Goal: Task Accomplishment & Management: Complete application form

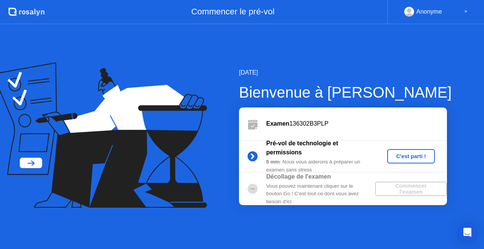
click at [408, 153] on div "C'est parti !" at bounding box center [411, 156] width 42 height 6
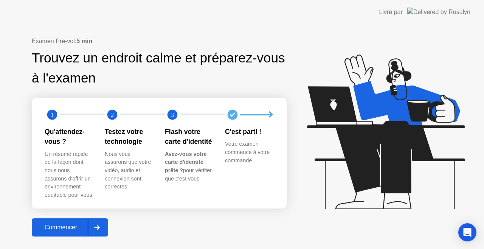
click at [68, 227] on div "Commencer" at bounding box center [61, 227] width 54 height 7
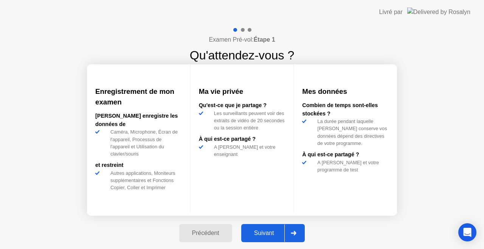
click at [262, 229] on div "Suivant" at bounding box center [263, 232] width 41 height 7
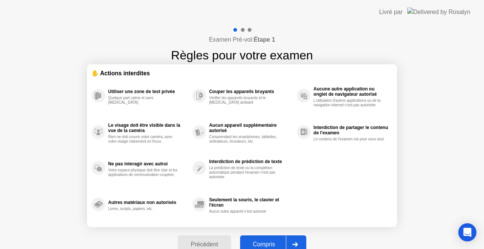
click at [262, 238] on button "Compris" at bounding box center [273, 244] width 66 height 18
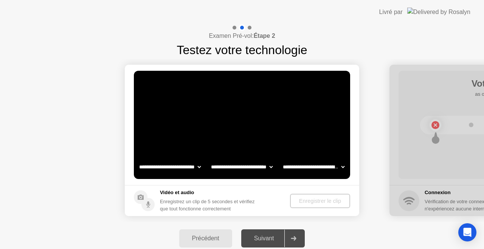
select select "**********"
select select "*******"
click at [206, 235] on div "Précédent" at bounding box center [205, 238] width 48 height 7
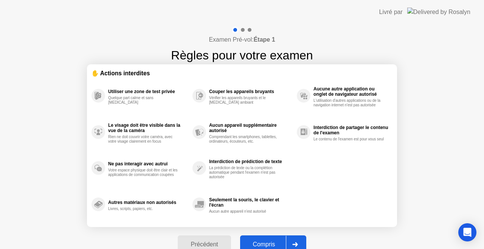
click at [252, 242] on div "Compris" at bounding box center [263, 244] width 43 height 7
select select "**********"
select select "*******"
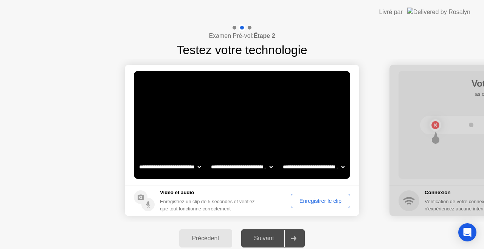
click at [168, 167] on select "**********" at bounding box center [170, 166] width 65 height 15
click at [138, 159] on select "**********" at bounding box center [170, 166] width 65 height 15
click at [165, 167] on select "**********" at bounding box center [170, 166] width 65 height 15
click at [301, 202] on div "Enregistrer le clip" at bounding box center [320, 201] width 54 height 6
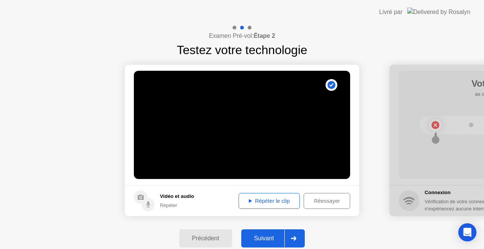
click at [268, 235] on div "Suivant" at bounding box center [263, 238] width 41 height 7
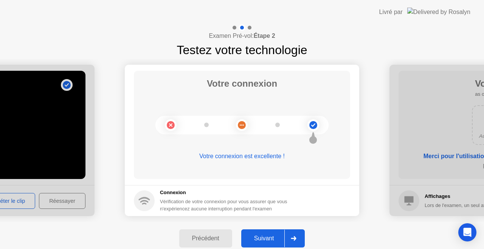
click at [267, 237] on div "Suivant" at bounding box center [263, 238] width 41 height 7
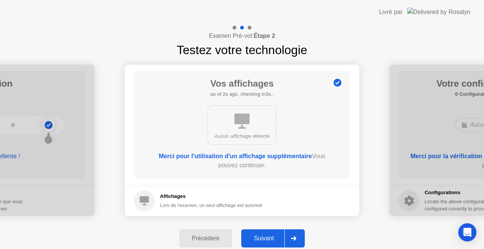
click at [261, 235] on div "Suivant" at bounding box center [263, 238] width 41 height 7
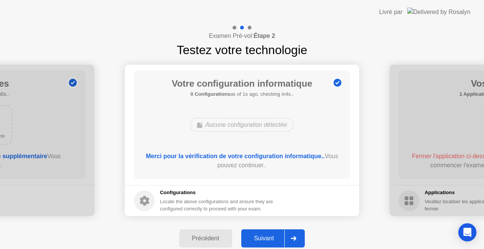
click at [261, 235] on div "Suivant" at bounding box center [263, 238] width 41 height 7
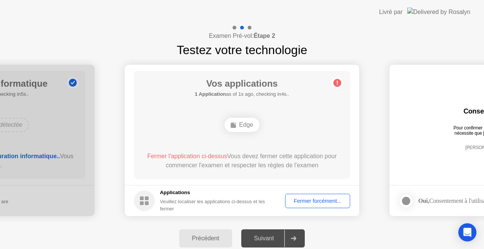
click at [144, 200] on circle at bounding box center [144, 200] width 21 height 21
click at [166, 193] on h5 "Applications" at bounding box center [217, 193] width 114 height 8
click at [165, 199] on div "Veuillez localiser les applications ci-dessus et les fermer" at bounding box center [217, 205] width 114 height 14
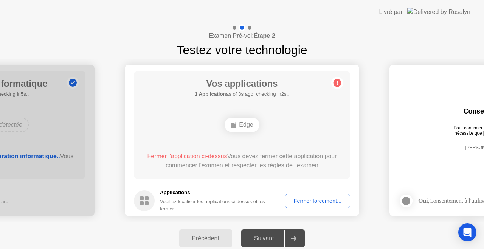
click at [165, 199] on div "Veuillez localiser les applications ci-dessus et les fermer" at bounding box center [217, 205] width 114 height 14
click at [305, 198] on div "Fermer forcément..." at bounding box center [317, 201] width 60 height 6
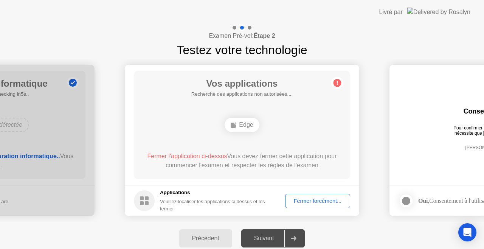
click at [304, 204] on div "Fermer forcément..." at bounding box center [317, 201] width 60 height 6
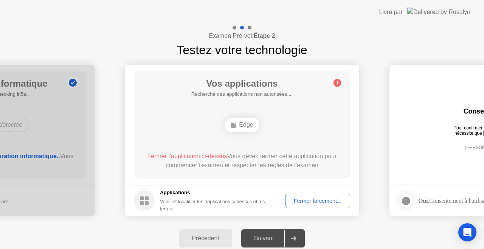
click at [316, 200] on div "Fermer forcément..." at bounding box center [317, 201] width 60 height 6
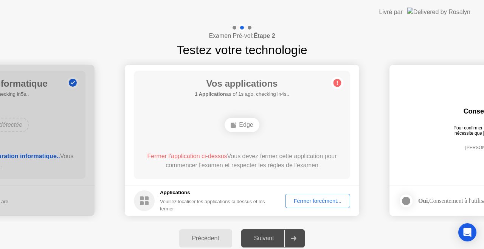
click at [301, 201] on div "Fermer forcément..." at bounding box center [317, 201] width 60 height 6
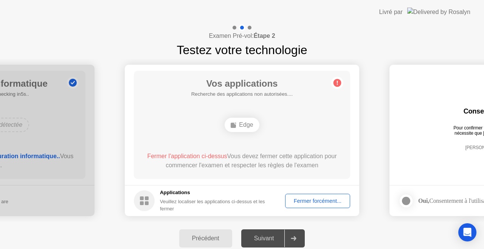
drag, startPoint x: 311, startPoint y: 54, endPoint x: 292, endPoint y: 47, distance: 20.4
click at [292, 47] on div "Examen Pré-vol: Étape 2 Testez votre technologie" at bounding box center [242, 41] width 484 height 35
click at [198, 198] on div "Veuillez localiser les applications ci-dessus et les fermer" at bounding box center [217, 205] width 114 height 14
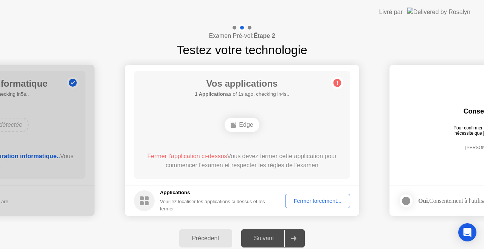
click at [198, 198] on div "Veuillez localiser les applications ci-dessus et les fermer" at bounding box center [217, 205] width 114 height 14
click at [154, 199] on div "Applications Veuillez localiser les applications ci-dessus et les fermer" at bounding box center [204, 200] width 141 height 23
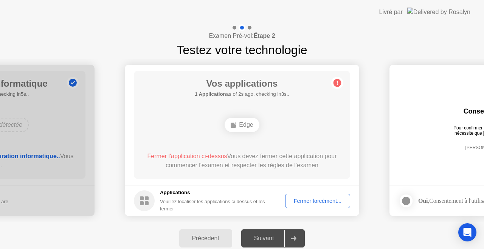
click at [175, 191] on h5 "Applications" at bounding box center [217, 193] width 114 height 8
click at [298, 233] on div at bounding box center [293, 237] width 18 height 17
click at [205, 235] on div "Précédent" at bounding box center [205, 238] width 48 height 7
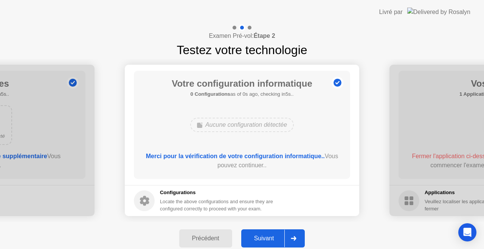
click at [295, 240] on icon at bounding box center [293, 238] width 5 height 5
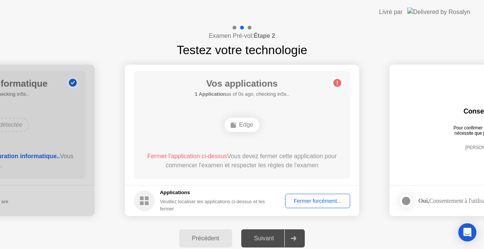
click at [315, 199] on div "Fermer forcément..." at bounding box center [317, 201] width 60 height 6
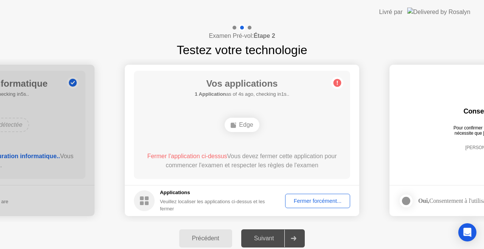
click at [334, 88] on icon at bounding box center [337, 83] width 12 height 12
click at [148, 206] on circle at bounding box center [144, 200] width 21 height 21
click at [148, 203] on circle at bounding box center [144, 200] width 21 height 21
click at [318, 36] on div "Examen Pré-vol: Étape 2 Testez votre technologie" at bounding box center [242, 41] width 484 height 35
click at [245, 119] on div "Edge" at bounding box center [241, 124] width 34 height 14
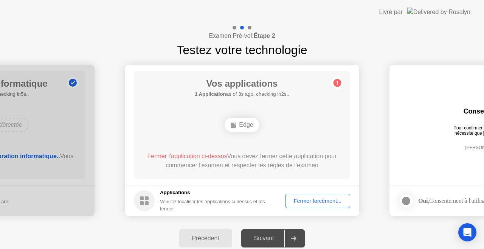
click at [241, 126] on div "Edge" at bounding box center [241, 124] width 34 height 14
click at [304, 201] on div "Fermer forcément..." at bounding box center [317, 201] width 60 height 6
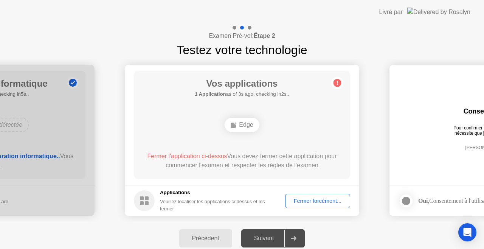
click at [342, 158] on div "Vos applications 1 Application as of 3s ago, checking in2s.. Edge Fermer l'appl…" at bounding box center [242, 125] width 216 height 108
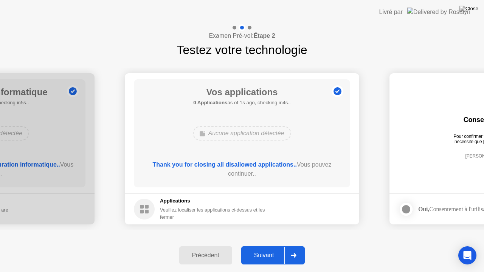
click at [269, 248] on div "Suivant" at bounding box center [263, 255] width 41 height 7
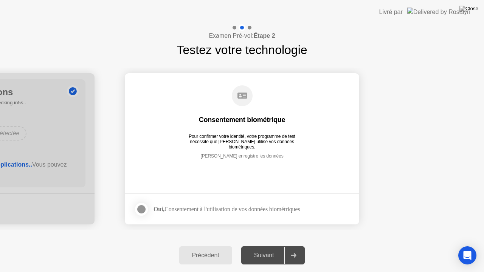
click at [225, 248] on div "Précédent" at bounding box center [205, 255] width 48 height 7
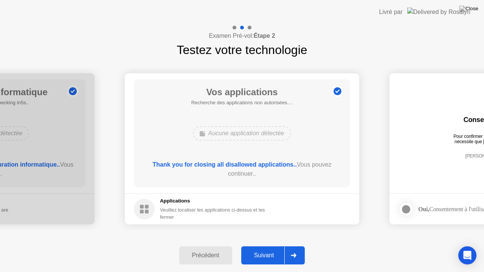
click at [293, 248] on div at bounding box center [293, 255] width 18 height 17
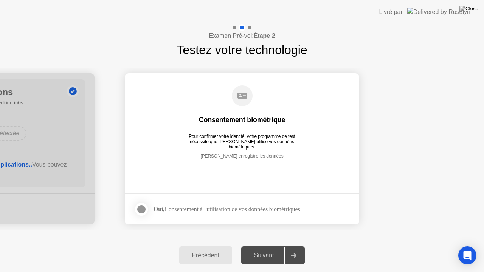
click at [140, 206] on div at bounding box center [141, 209] width 9 height 9
click at [257, 248] on div "Suivant" at bounding box center [263, 255] width 41 height 7
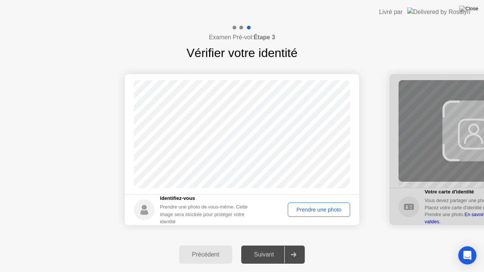
click at [314, 211] on div "Prendre une photo" at bounding box center [318, 210] width 57 height 6
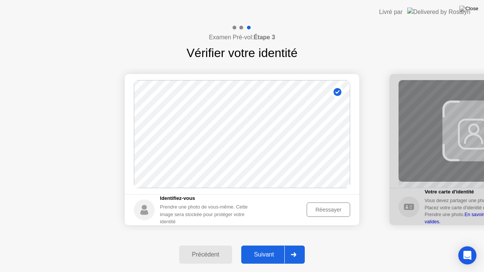
click at [270, 248] on button "Suivant" at bounding box center [273, 255] width 64 height 18
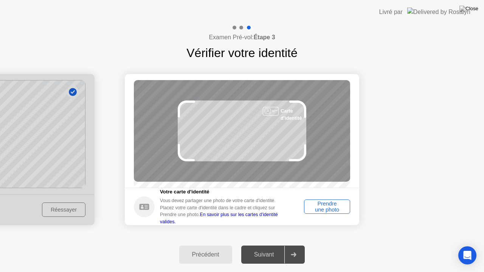
click at [314, 213] on div "Prendre une photo" at bounding box center [326, 207] width 41 height 12
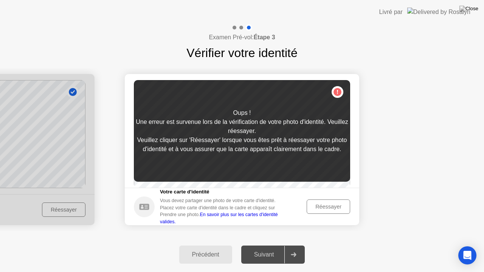
click at [322, 207] on div "Réessayer" at bounding box center [328, 207] width 38 height 6
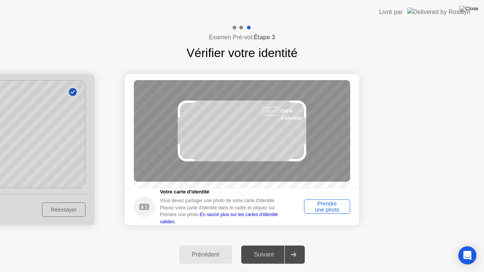
click at [324, 206] on div "Prendre une photo" at bounding box center [326, 207] width 41 height 12
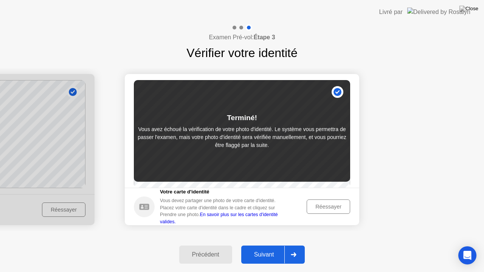
click at [254, 248] on div "Suivant" at bounding box center [263, 254] width 41 height 7
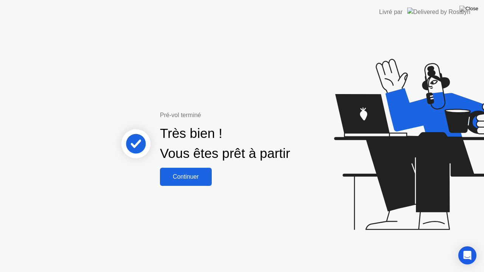
click at [179, 175] on div "Continuer" at bounding box center [185, 176] width 47 height 7
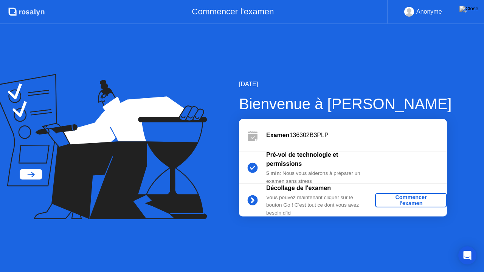
click at [401, 199] on div "Commencer l'examen" at bounding box center [411, 200] width 66 height 12
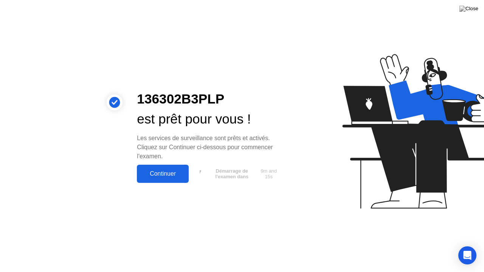
click at [166, 174] on div "Continuer" at bounding box center [162, 173] width 47 height 7
